Goal: Navigation & Orientation: Locate item on page

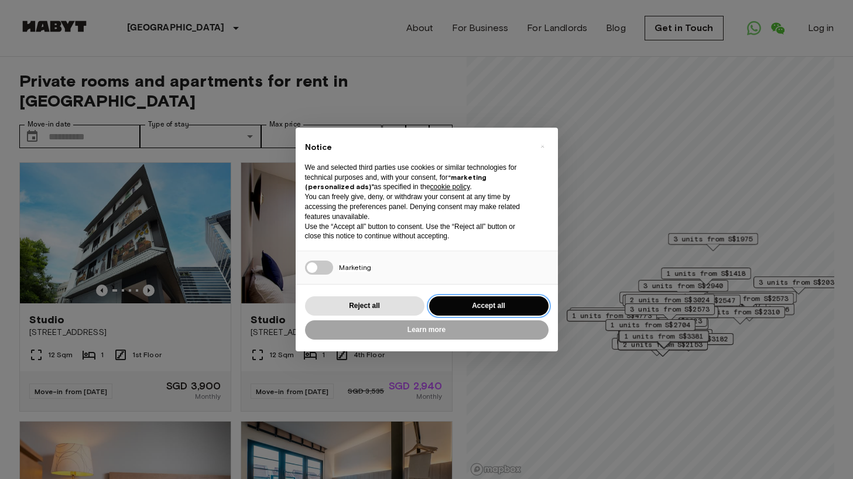
click at [499, 305] on button "Accept all" at bounding box center [488, 305] width 119 height 19
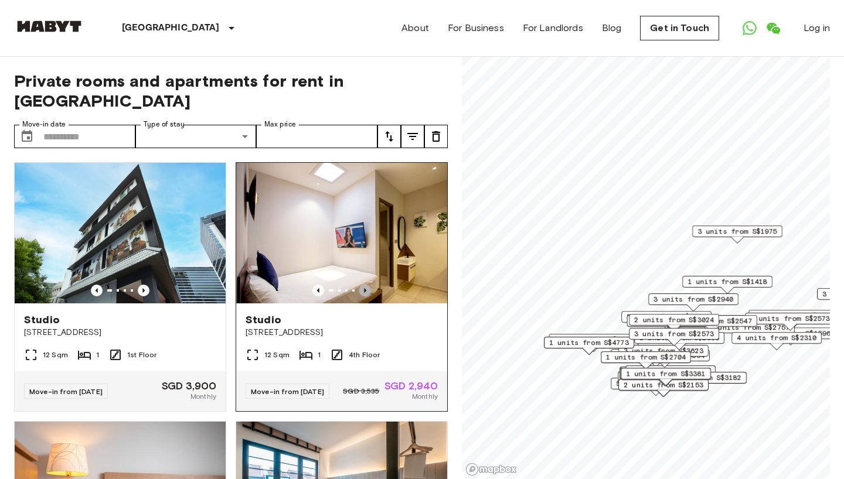
click at [359, 285] on icon "Previous image" at bounding box center [365, 291] width 12 height 12
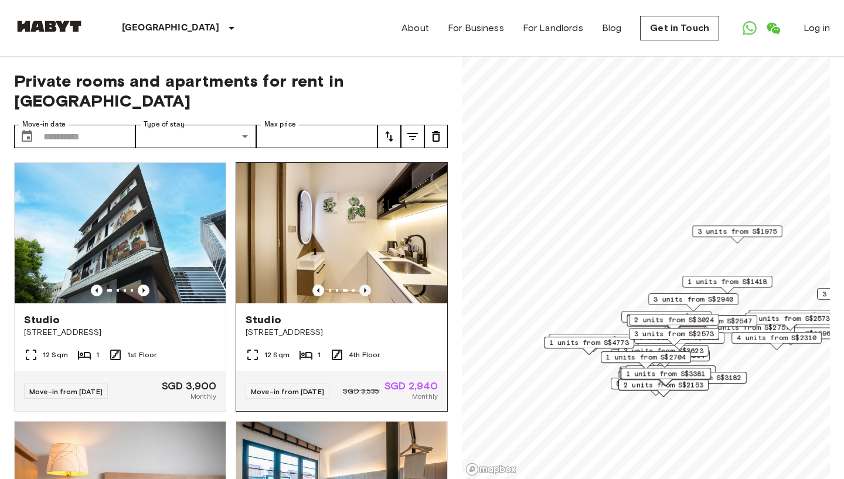
click at [359, 285] on icon "Previous image" at bounding box center [365, 291] width 12 height 12
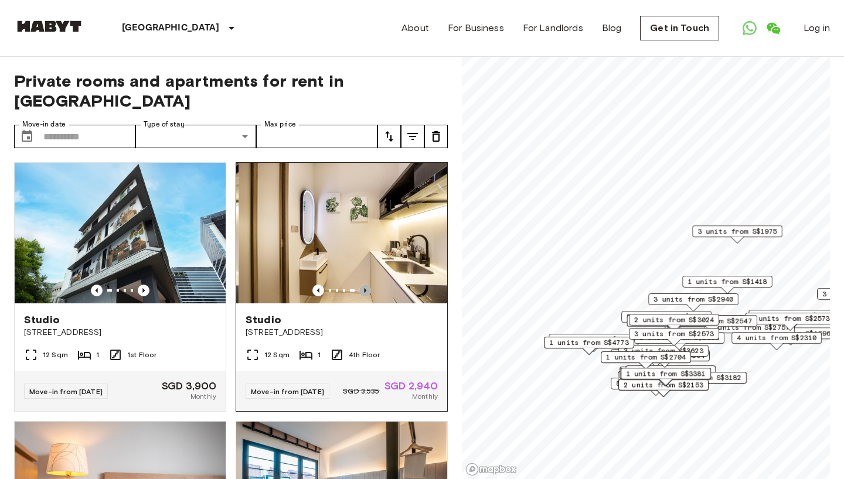
click at [359, 285] on icon "Previous image" at bounding box center [365, 291] width 12 height 12
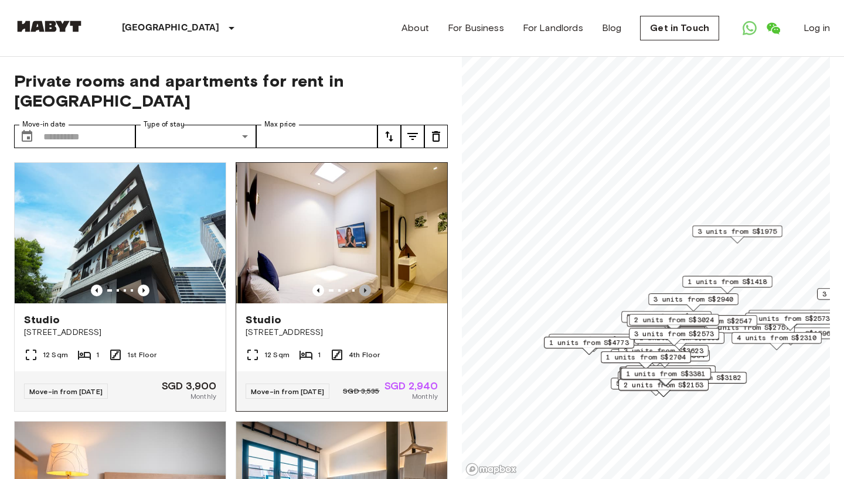
click at [359, 285] on icon "Previous image" at bounding box center [365, 291] width 12 height 12
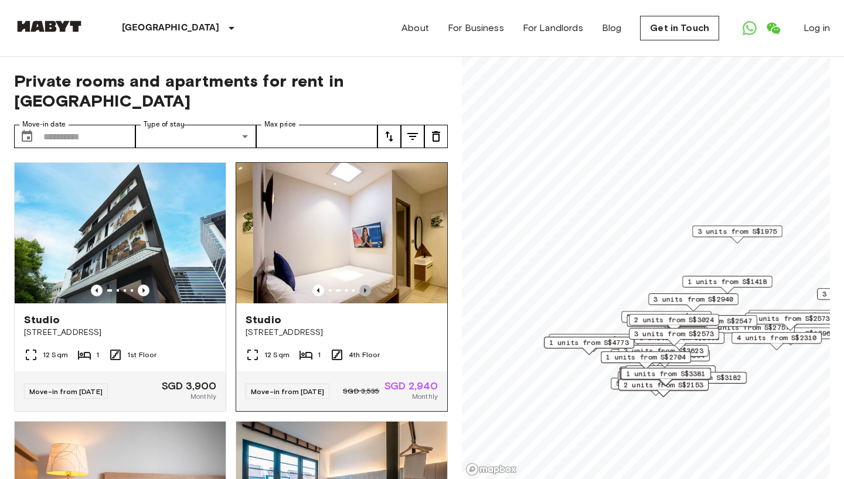
click at [359, 285] on icon "Previous image" at bounding box center [365, 291] width 12 height 12
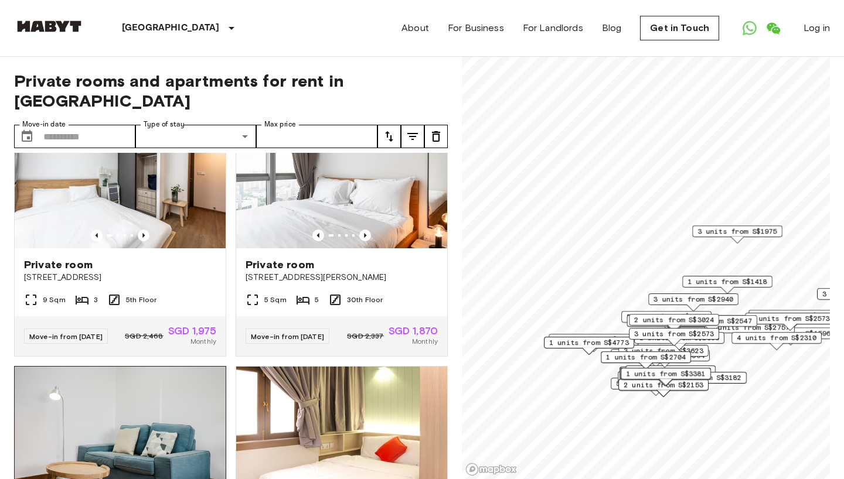
scroll to position [547, 0]
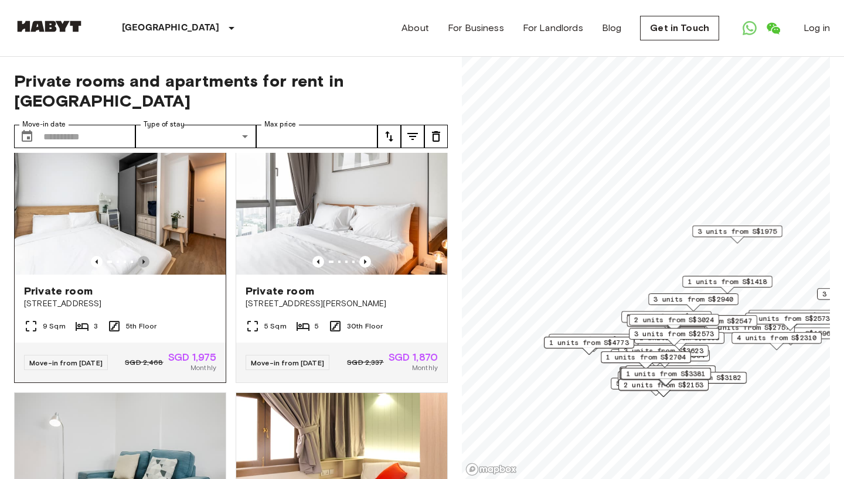
click at [139, 263] on icon "Previous image" at bounding box center [144, 262] width 12 height 12
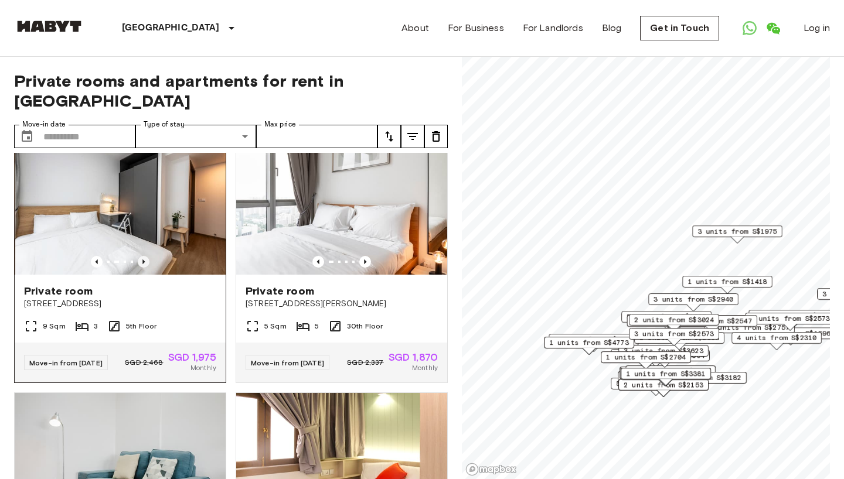
click at [140, 265] on icon "Previous image" at bounding box center [144, 262] width 12 height 12
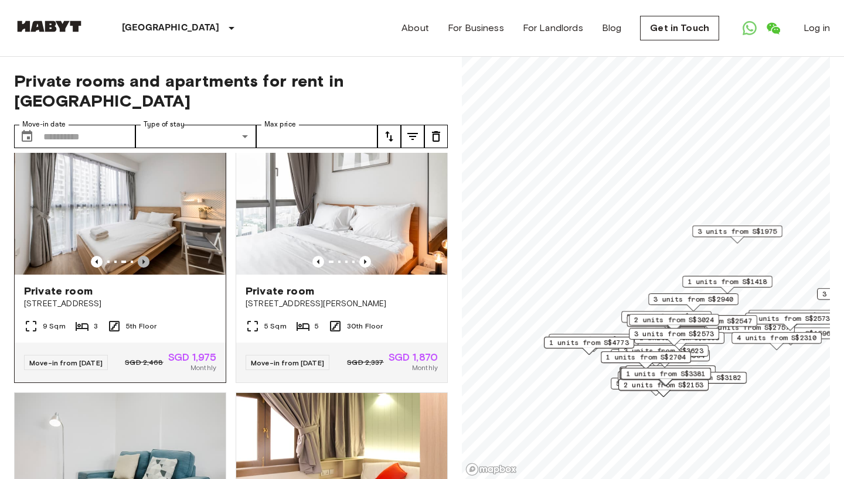
click at [140, 265] on icon "Previous image" at bounding box center [144, 262] width 12 height 12
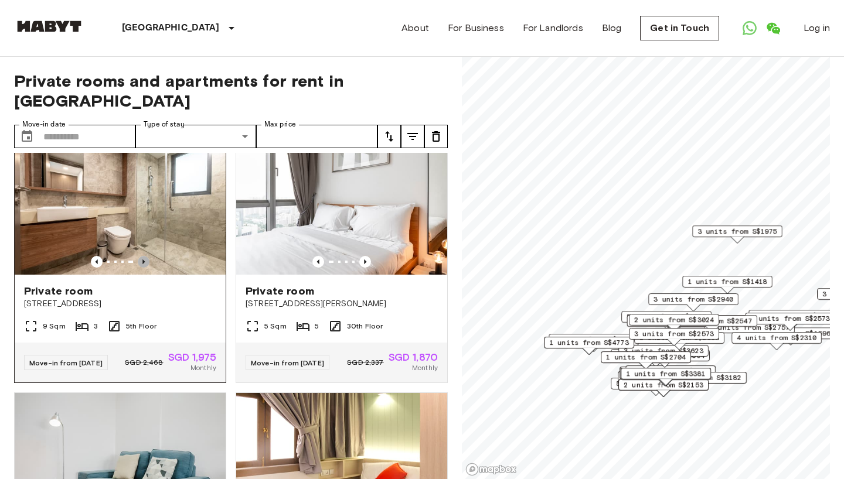
click at [140, 265] on icon "Previous image" at bounding box center [144, 262] width 12 height 12
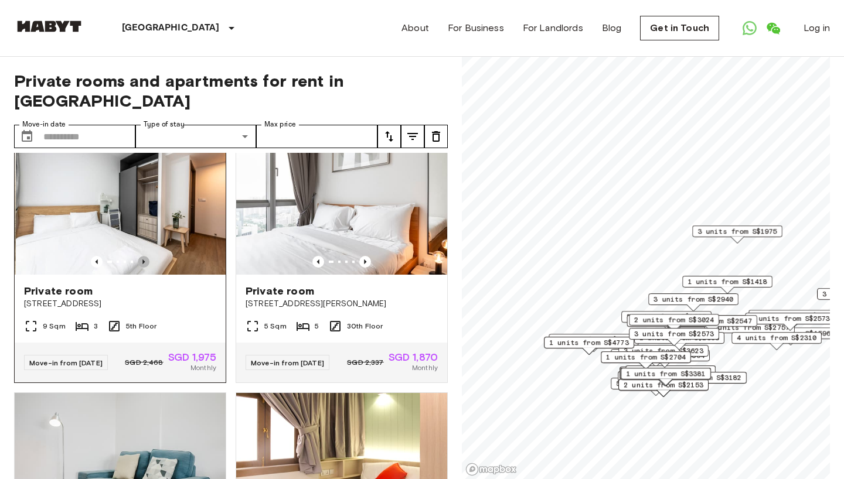
click at [140, 265] on icon "Previous image" at bounding box center [144, 262] width 12 height 12
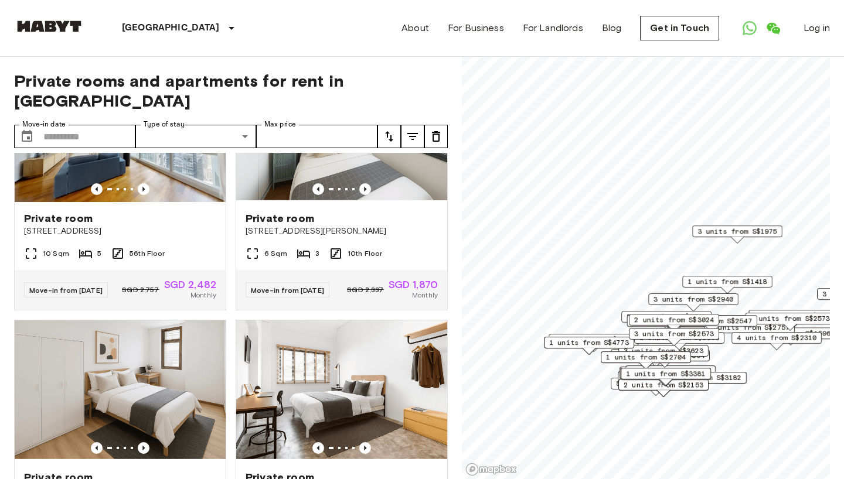
scroll to position [1640, 0]
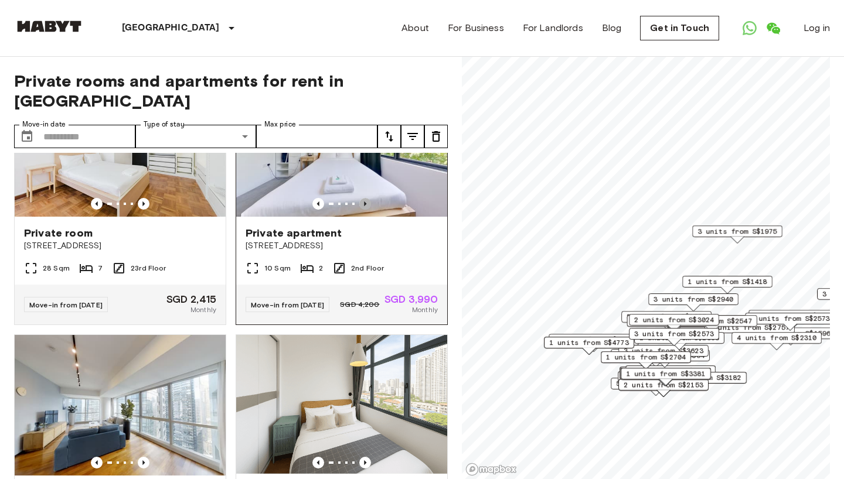
click at [360, 210] on icon "Previous image" at bounding box center [365, 204] width 12 height 12
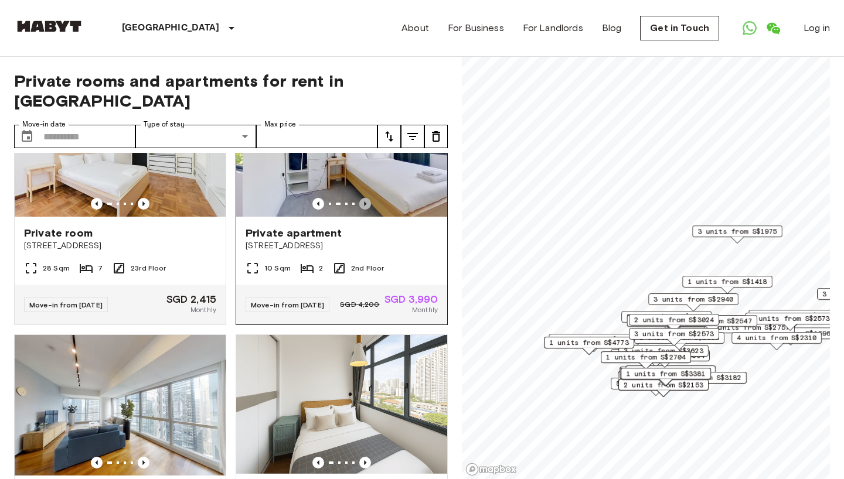
click at [360, 210] on icon "Previous image" at bounding box center [365, 204] width 12 height 12
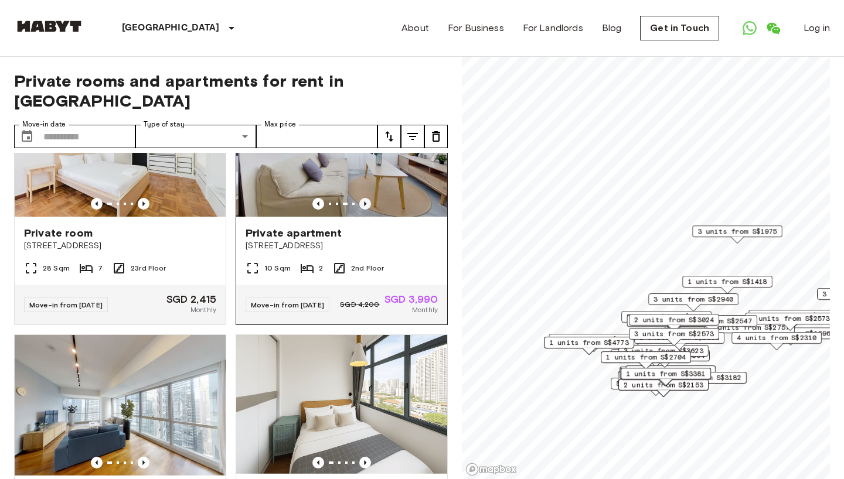
click at [360, 210] on icon "Previous image" at bounding box center [365, 204] width 12 height 12
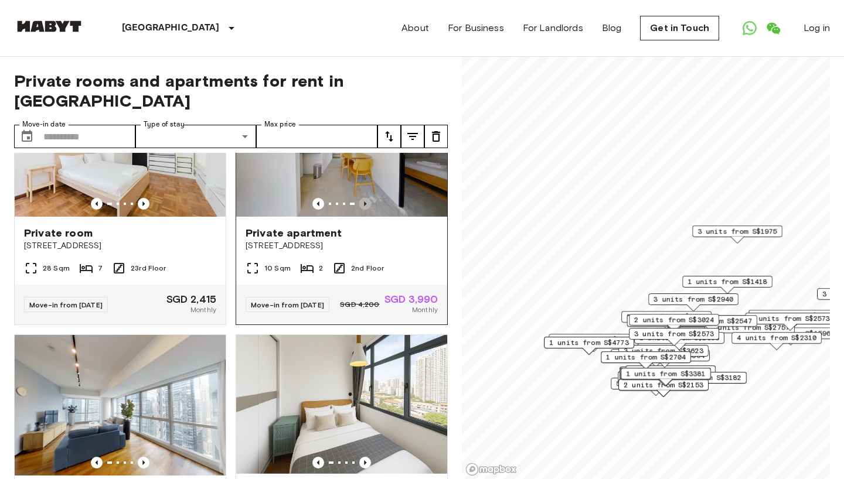
click at [360, 210] on icon "Previous image" at bounding box center [365, 204] width 12 height 12
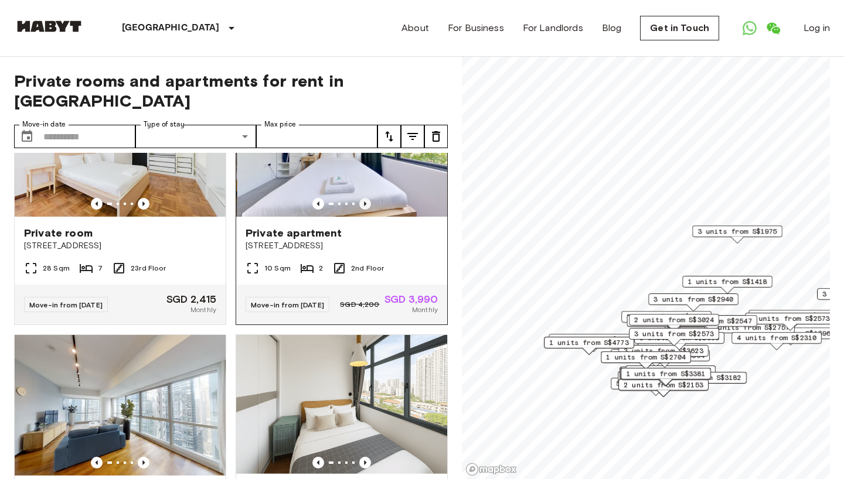
click at [360, 210] on icon "Previous image" at bounding box center [365, 204] width 12 height 12
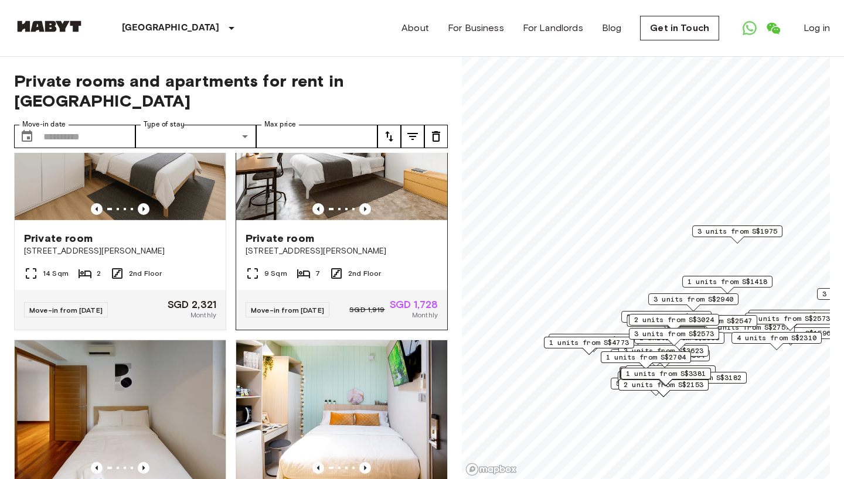
scroll to position [2142, 0]
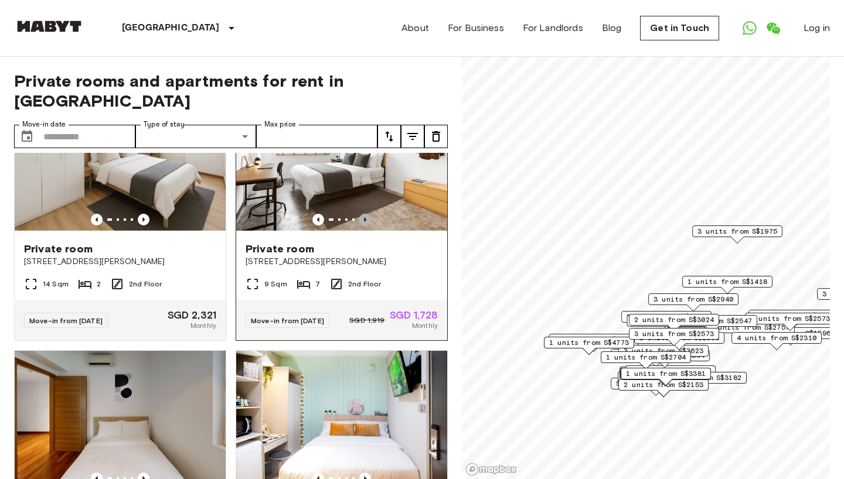
click at [359, 226] on icon "Previous image" at bounding box center [365, 220] width 12 height 12
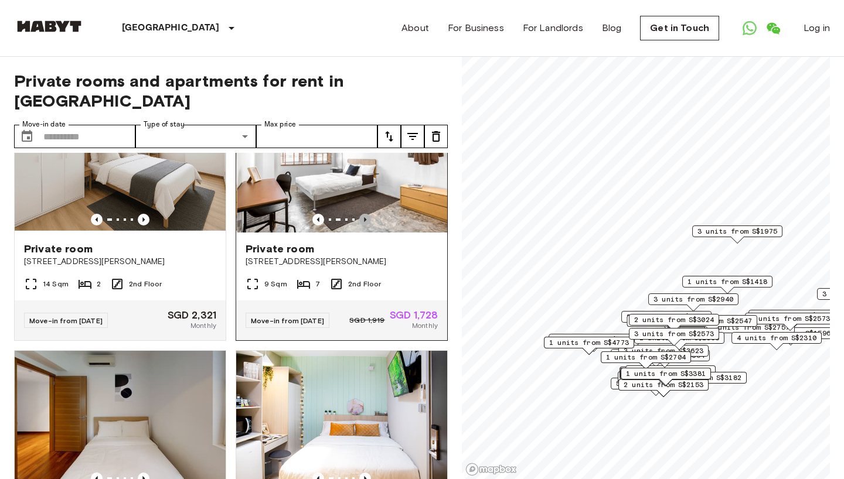
click at [359, 226] on icon "Previous image" at bounding box center [365, 220] width 12 height 12
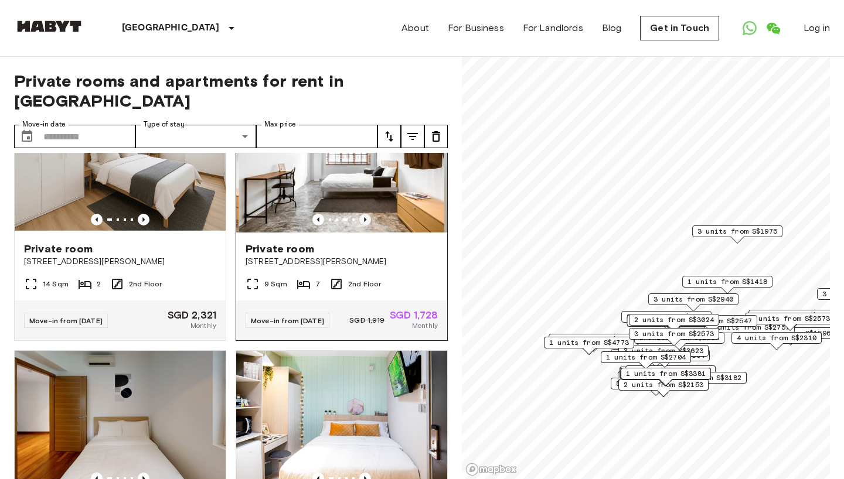
click at [359, 226] on icon "Previous image" at bounding box center [365, 220] width 12 height 12
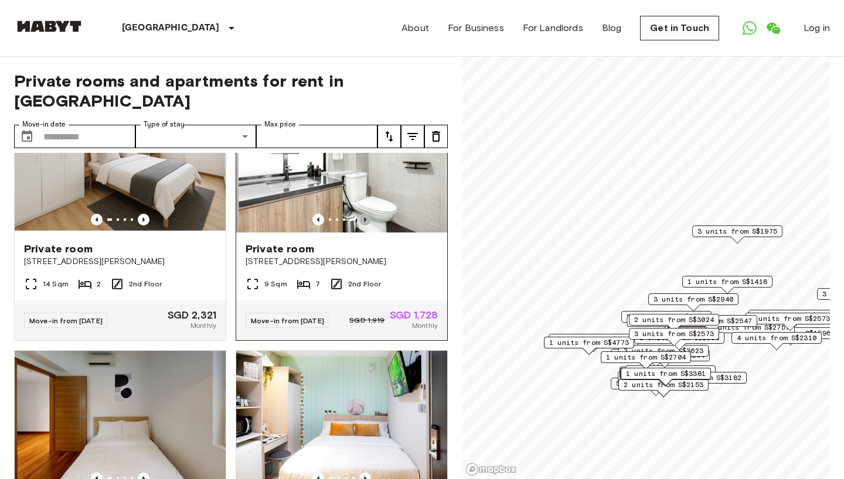
click at [359, 226] on icon "Previous image" at bounding box center [365, 220] width 12 height 12
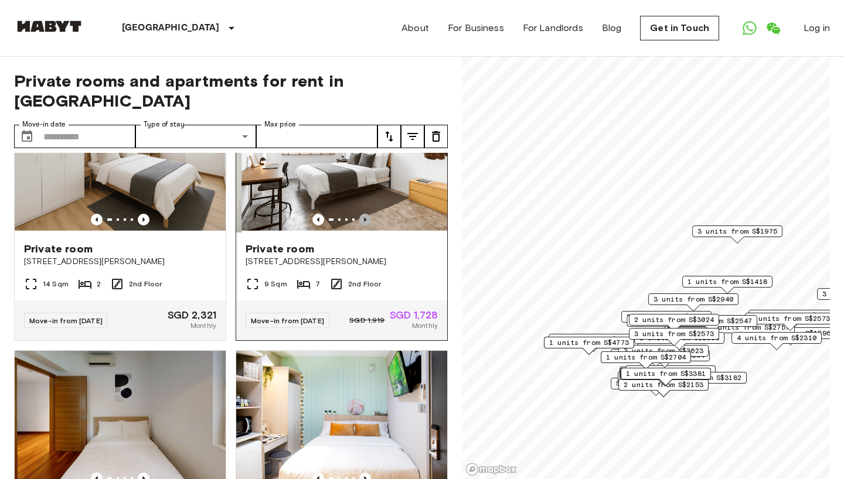
click at [359, 226] on icon "Previous image" at bounding box center [365, 220] width 12 height 12
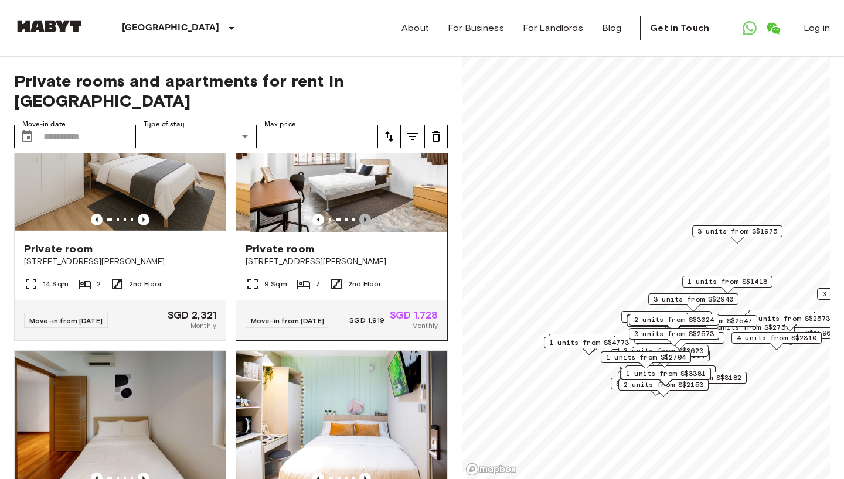
click at [359, 226] on icon "Previous image" at bounding box center [365, 220] width 12 height 12
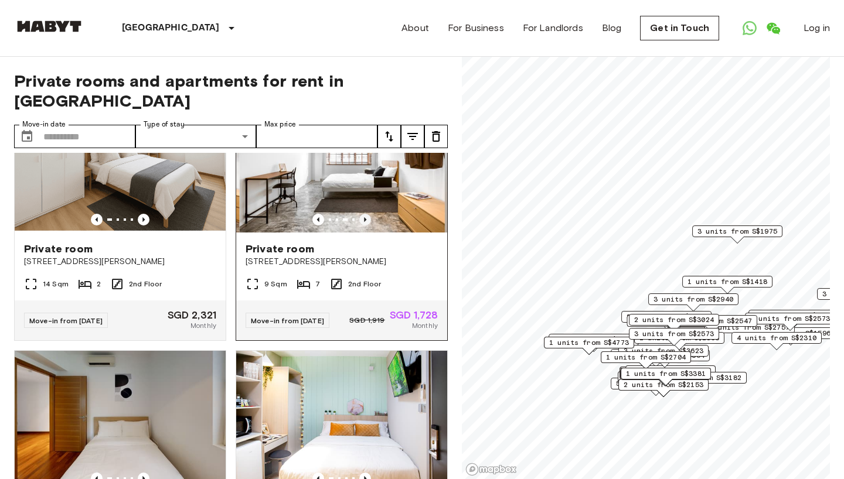
click at [359, 226] on icon "Previous image" at bounding box center [365, 220] width 12 height 12
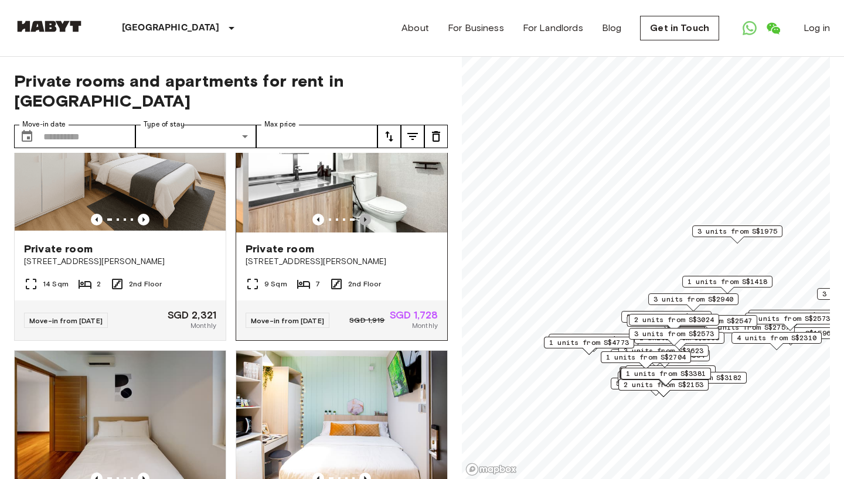
click at [359, 226] on icon "Previous image" at bounding box center [365, 220] width 12 height 12
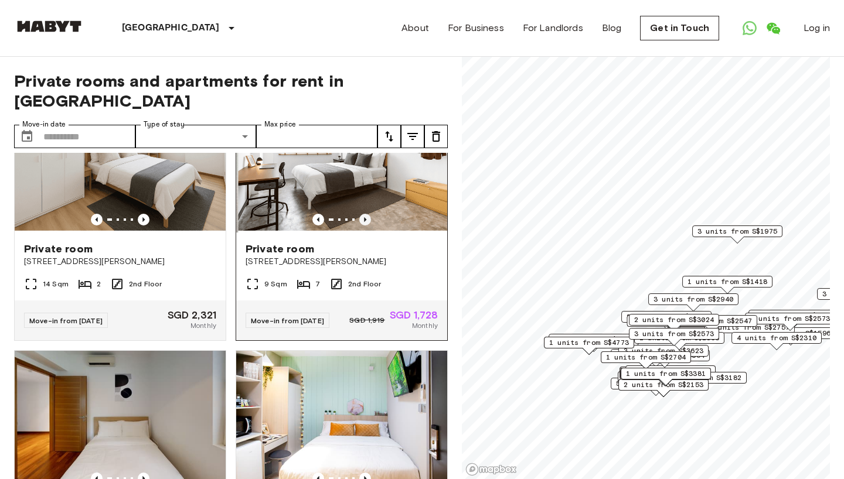
click at [359, 226] on icon "Previous image" at bounding box center [365, 220] width 12 height 12
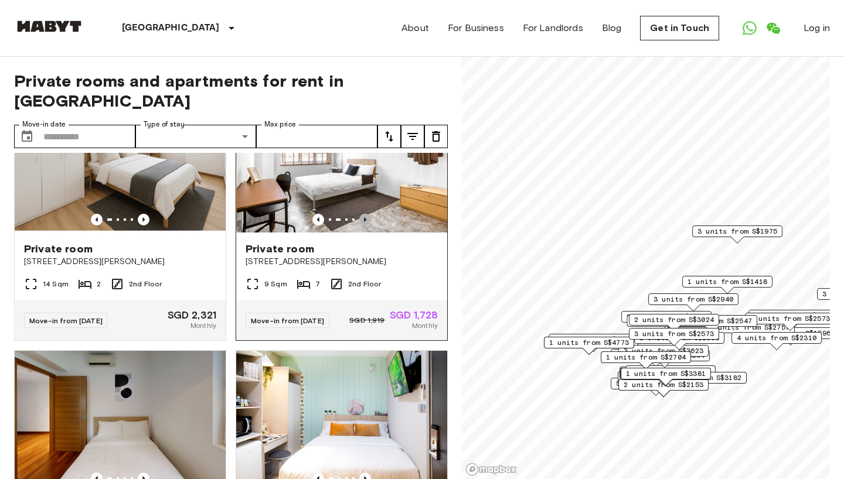
click at [359, 226] on icon "Previous image" at bounding box center [365, 220] width 12 height 12
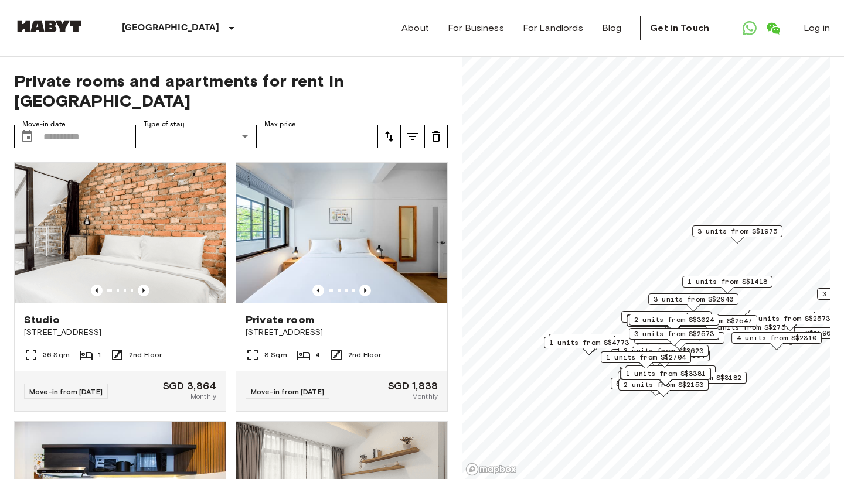
scroll to position [4703, 0]
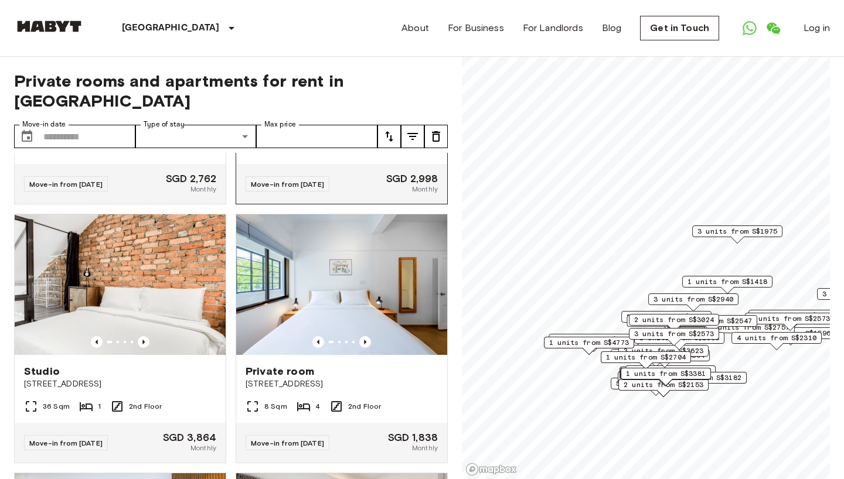
scroll to position [4566, 0]
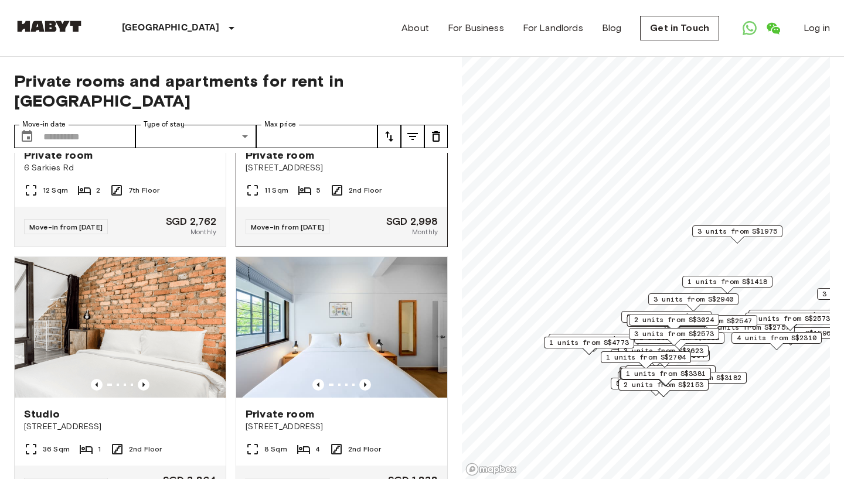
click at [312, 132] on icon "Previous image" at bounding box center [318, 126] width 12 height 12
click at [359, 132] on icon "Previous image" at bounding box center [365, 126] width 12 height 12
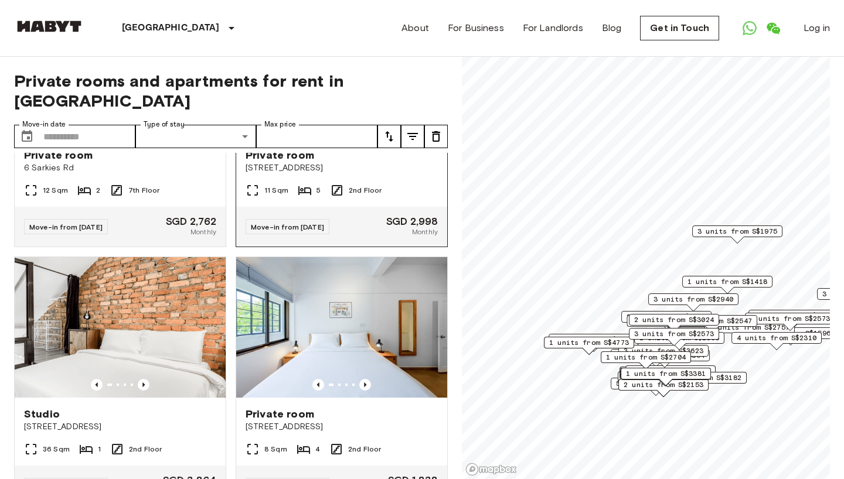
click at [359, 132] on icon "Previous image" at bounding box center [365, 126] width 12 height 12
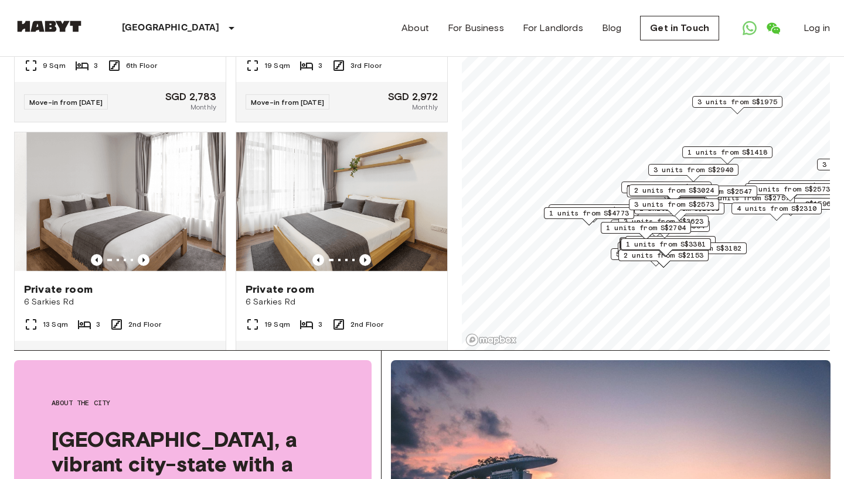
scroll to position [0, 0]
